Goal: Task Accomplishment & Management: Use online tool/utility

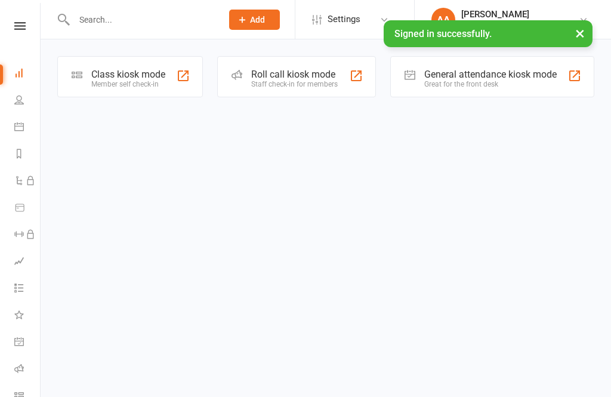
click at [111, 82] on div "Member self check-in" at bounding box center [128, 84] width 74 height 8
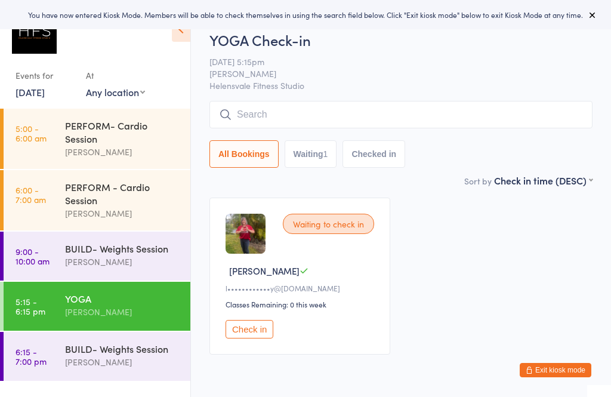
click at [93, 355] on div "BUILD- Weights Session" at bounding box center [122, 348] width 115 height 13
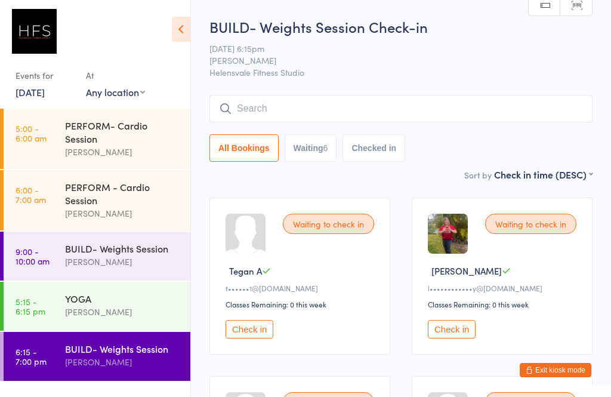
click at [139, 318] on div "[PERSON_NAME]" at bounding box center [122, 312] width 115 height 14
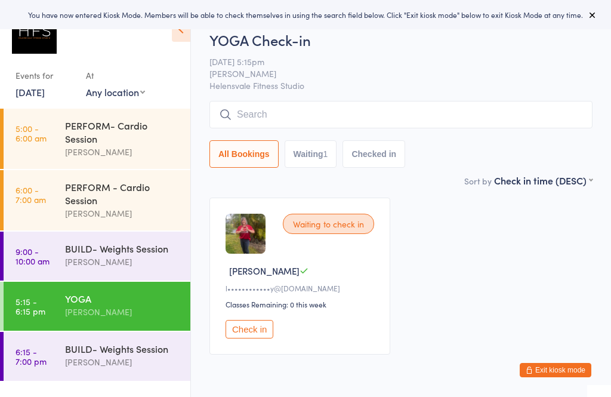
click at [30, 330] on link "5:15 - 6:15 pm YOGA [PERSON_NAME]" at bounding box center [97, 306] width 187 height 49
click at [79, 366] on div "[PERSON_NAME]" at bounding box center [122, 362] width 115 height 14
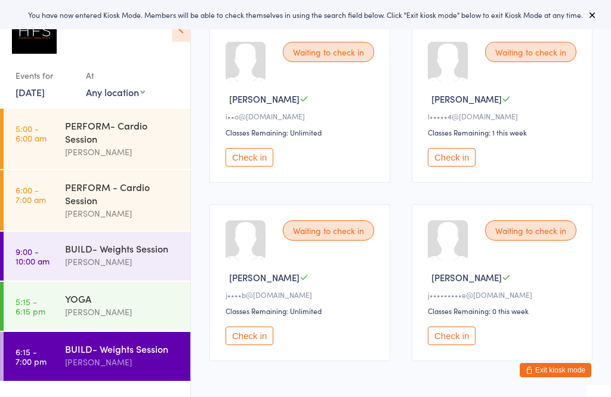
scroll to position [381, 0]
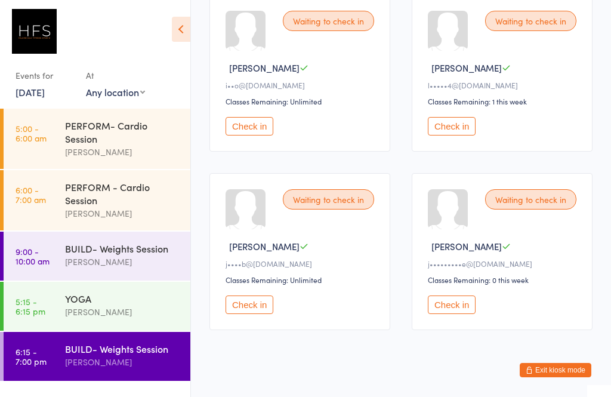
click at [130, 315] on div "[PERSON_NAME]" at bounding box center [122, 312] width 115 height 14
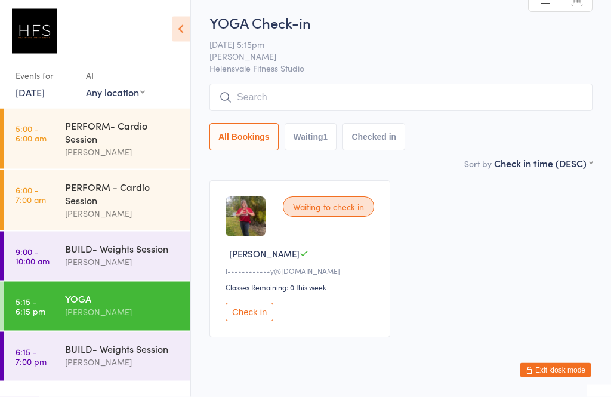
scroll to position [18, 0]
click at [242, 318] on button "Check in" at bounding box center [249, 311] width 48 height 18
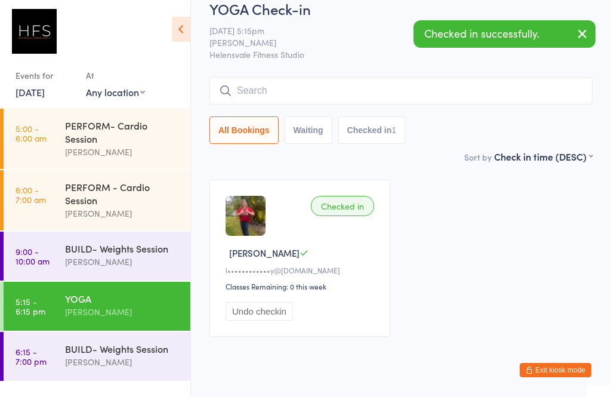
click at [101, 366] on div "[PERSON_NAME]" at bounding box center [122, 362] width 115 height 14
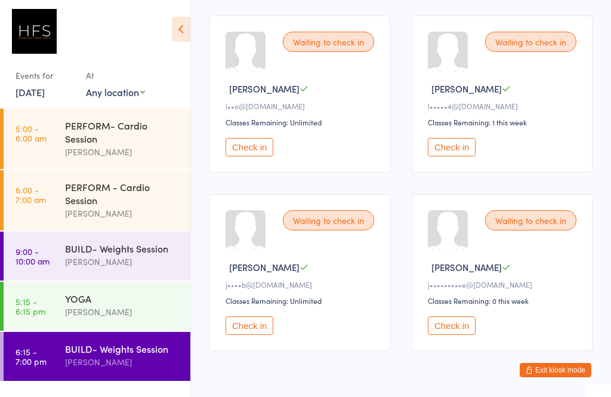
scroll to position [381, 0]
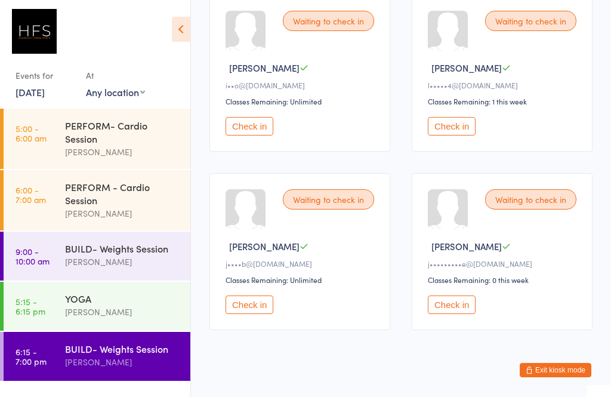
click at [107, 315] on div "[PERSON_NAME]" at bounding box center [122, 312] width 115 height 14
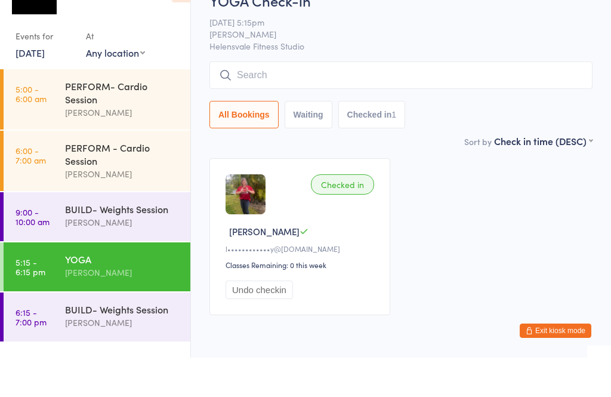
scroll to position [17, 0]
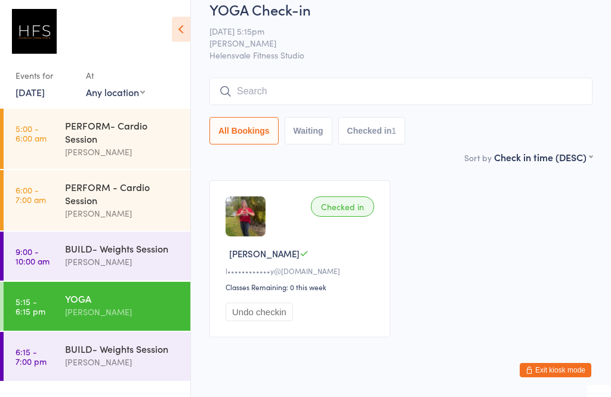
click at [107, 366] on div "[PERSON_NAME]" at bounding box center [122, 362] width 115 height 14
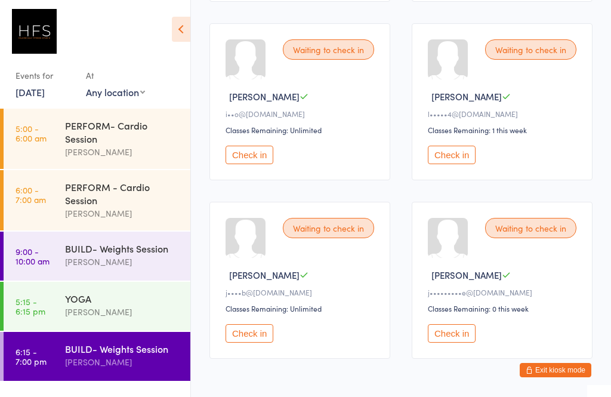
scroll to position [381, 0]
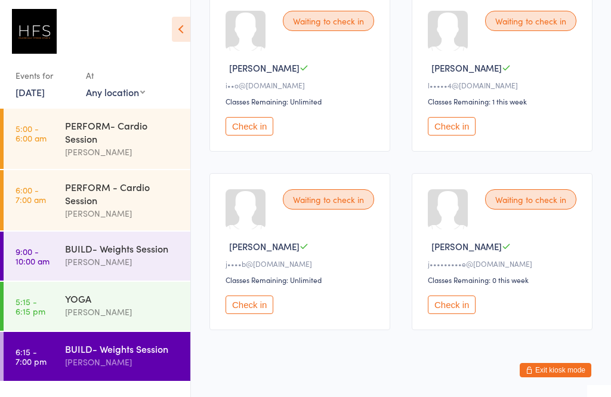
click at [83, 305] on div "YOGA" at bounding box center [122, 298] width 115 height 13
